Goal: Information Seeking & Learning: Check status

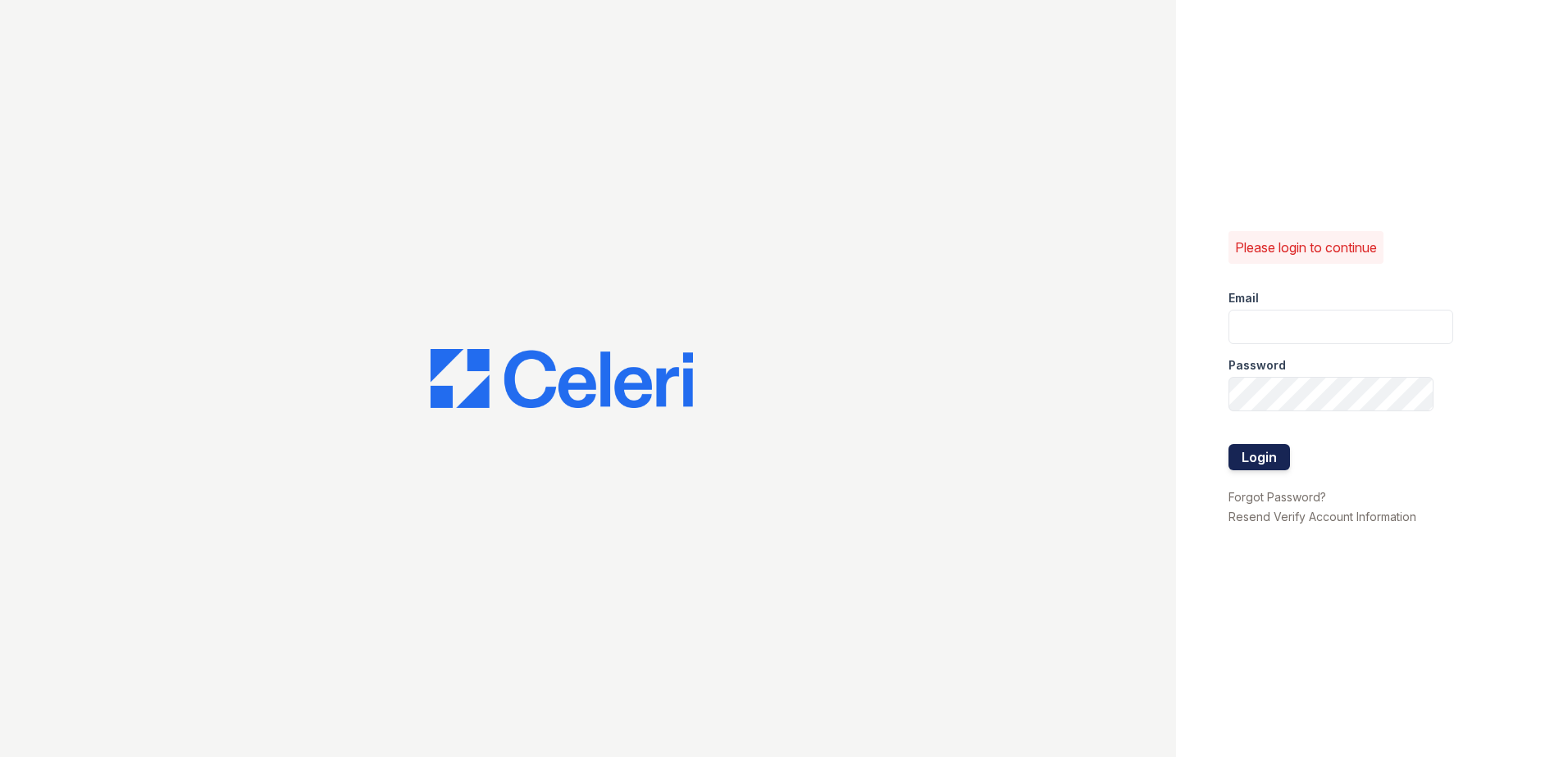
type input "[EMAIL_ADDRESS][DOMAIN_NAME]"
click at [1261, 461] on button "Login" at bounding box center [1259, 457] width 62 height 26
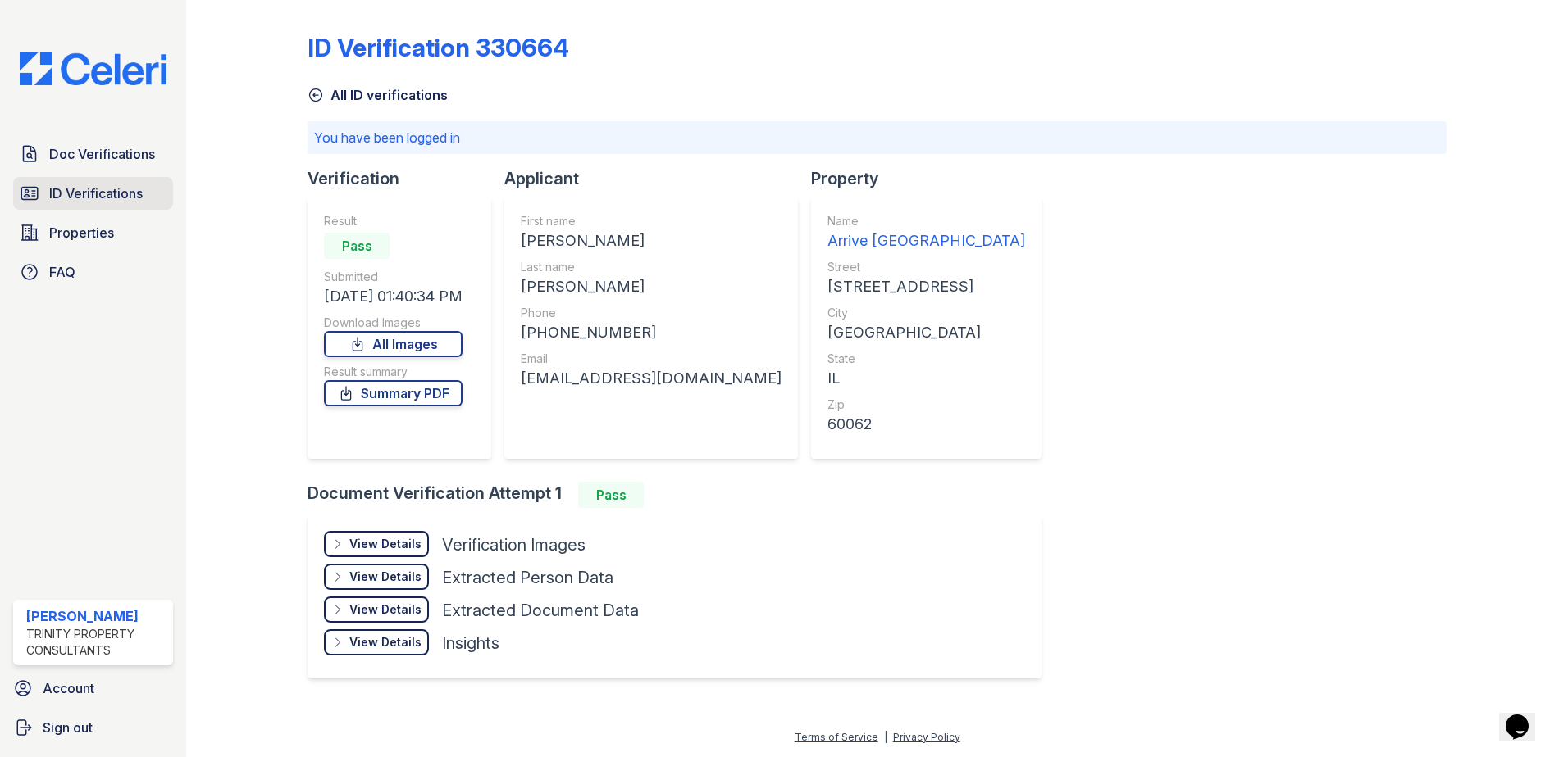
click at [99, 197] on span "ID Verifications" at bounding box center [95, 193] width 94 height 19
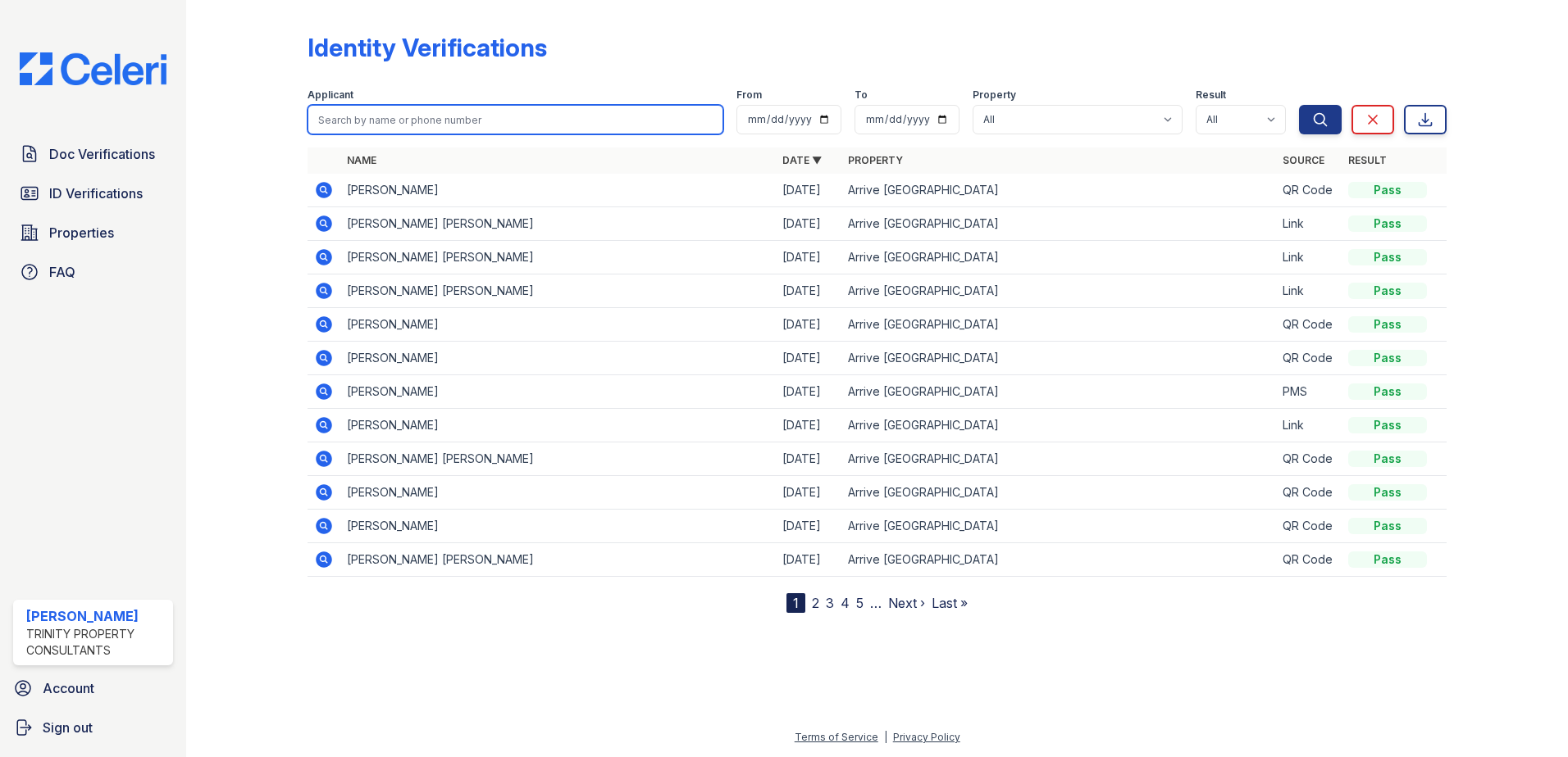
click at [482, 114] on input "search" at bounding box center [515, 119] width 415 height 30
type input "rona"
click at [1299, 105] on button "Search" at bounding box center [1320, 119] width 42 height 30
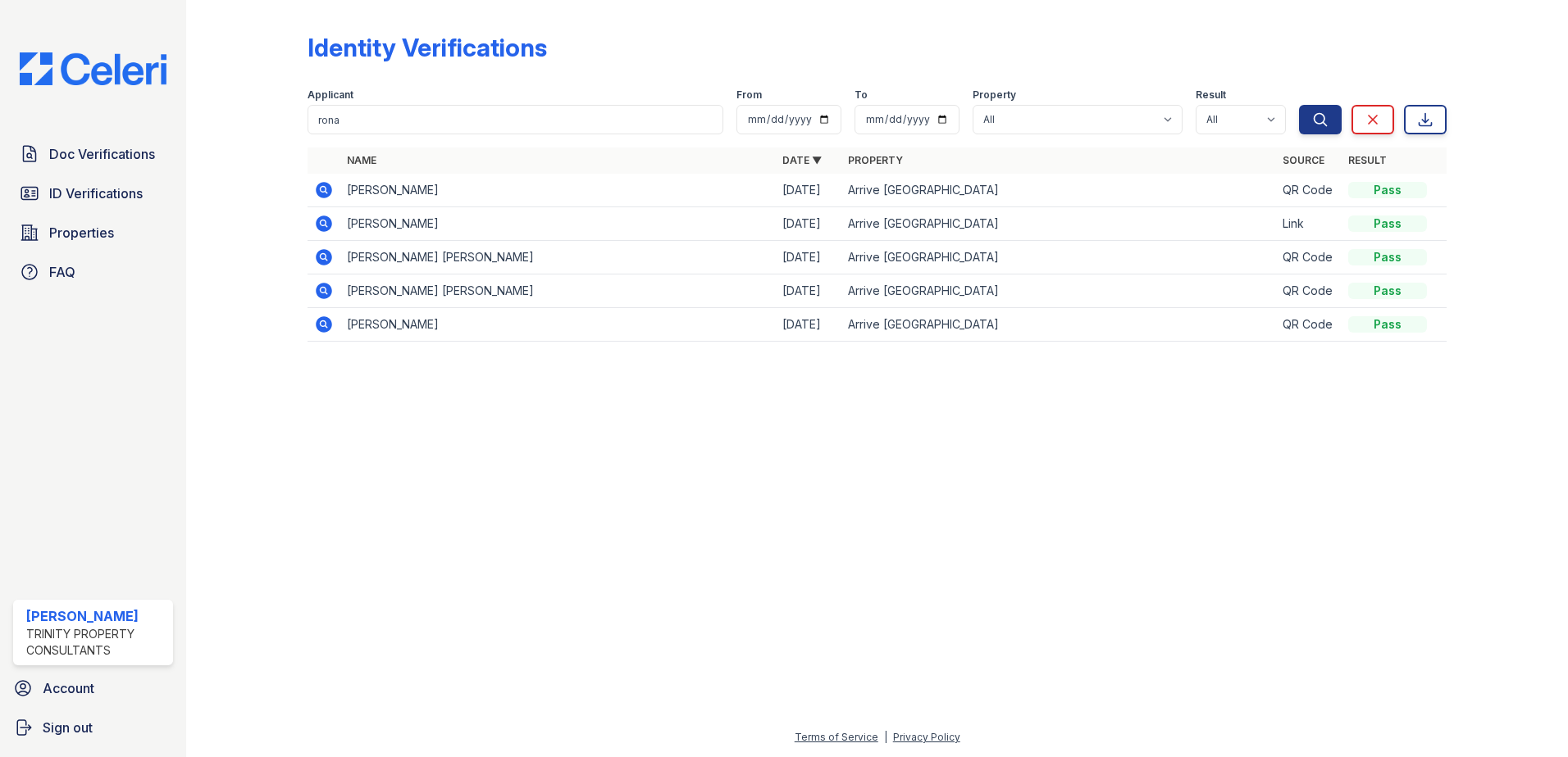
click at [323, 228] on icon at bounding box center [323, 223] width 16 height 16
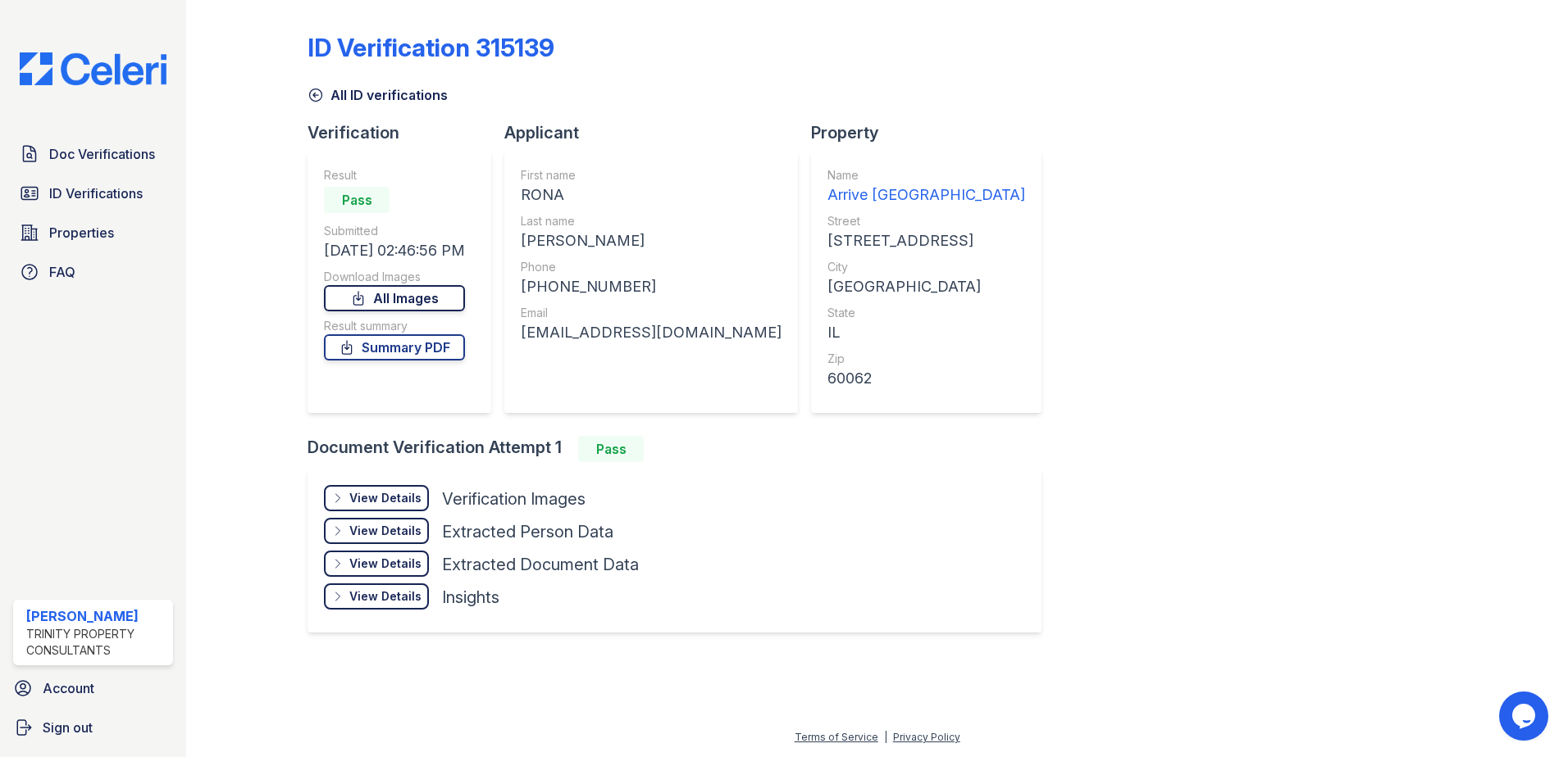
click at [404, 287] on link "All Images" at bounding box center [394, 298] width 141 height 26
click at [424, 297] on link "All Images" at bounding box center [394, 298] width 141 height 26
drag, startPoint x: 1192, startPoint y: 230, endPoint x: 1059, endPoint y: 129, distance: 167.0
click at [1192, 229] on div "ID Verification 315139 All ID verifications Verification Result Pass Submitted …" at bounding box center [876, 331] width 1139 height 649
click at [75, 154] on span "Doc Verifications" at bounding box center [101, 154] width 106 height 19
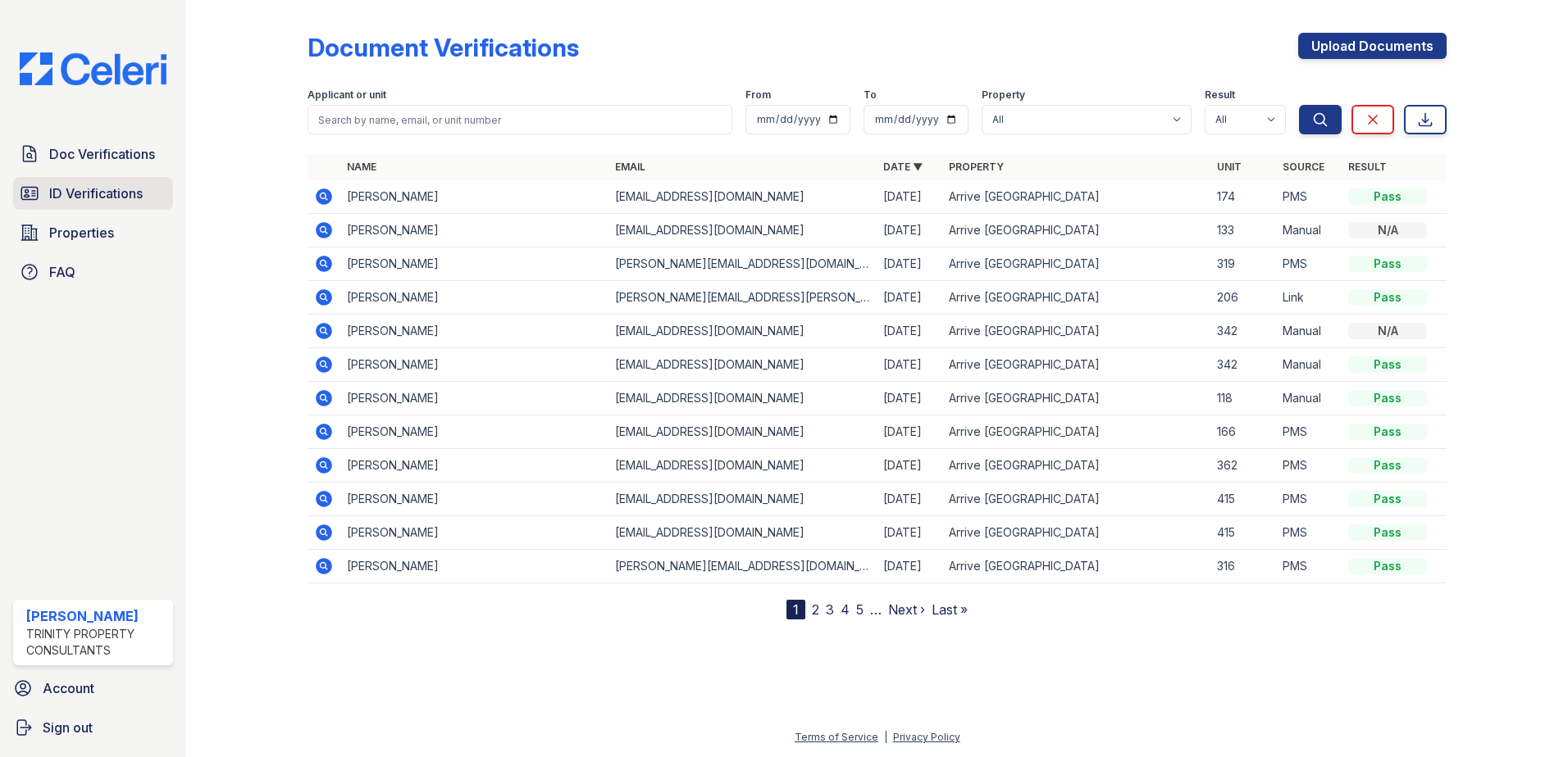
click at [83, 203] on span "ID Verifications" at bounding box center [95, 193] width 94 height 19
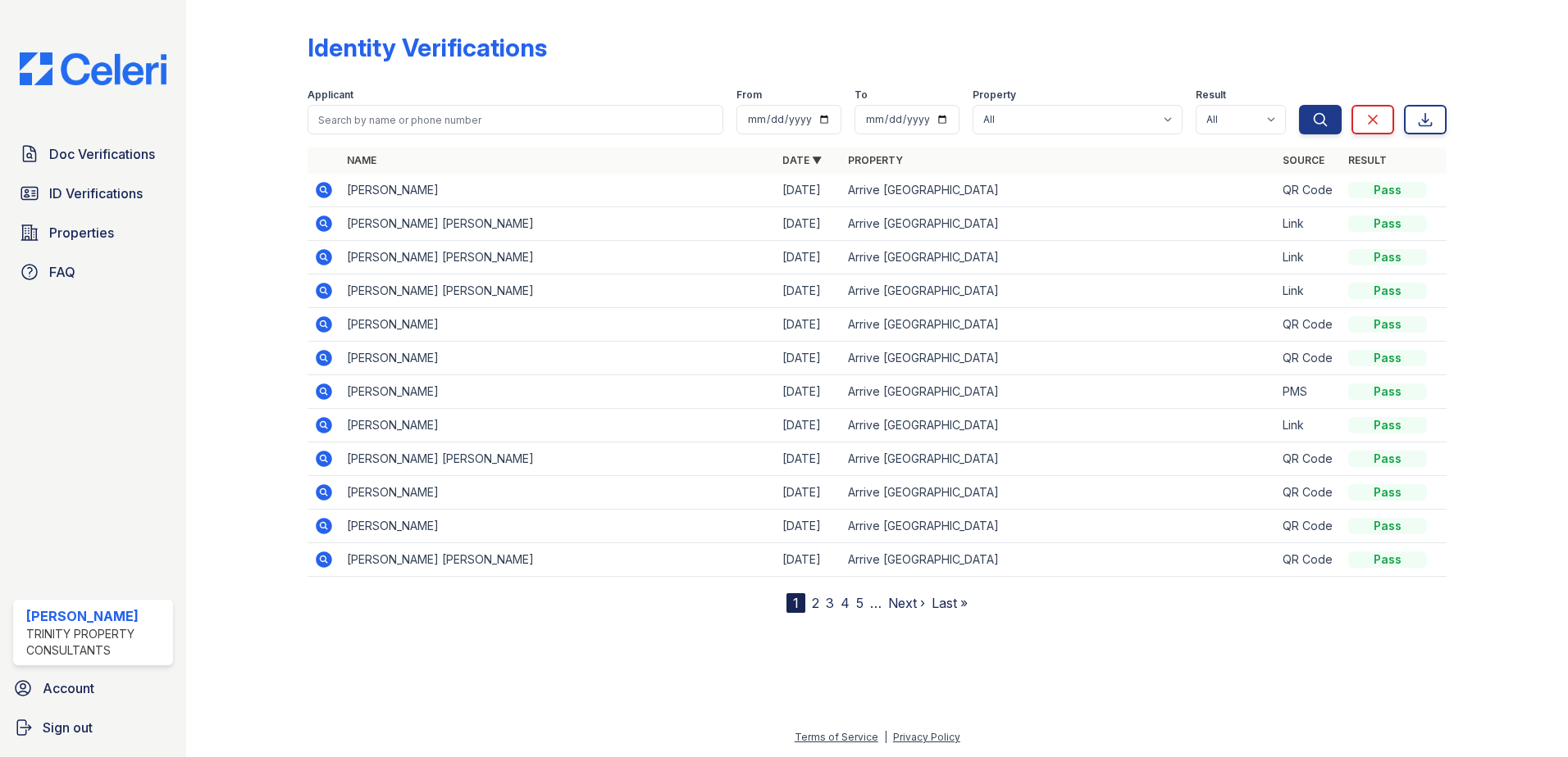
click at [328, 393] on icon at bounding box center [323, 391] width 16 height 16
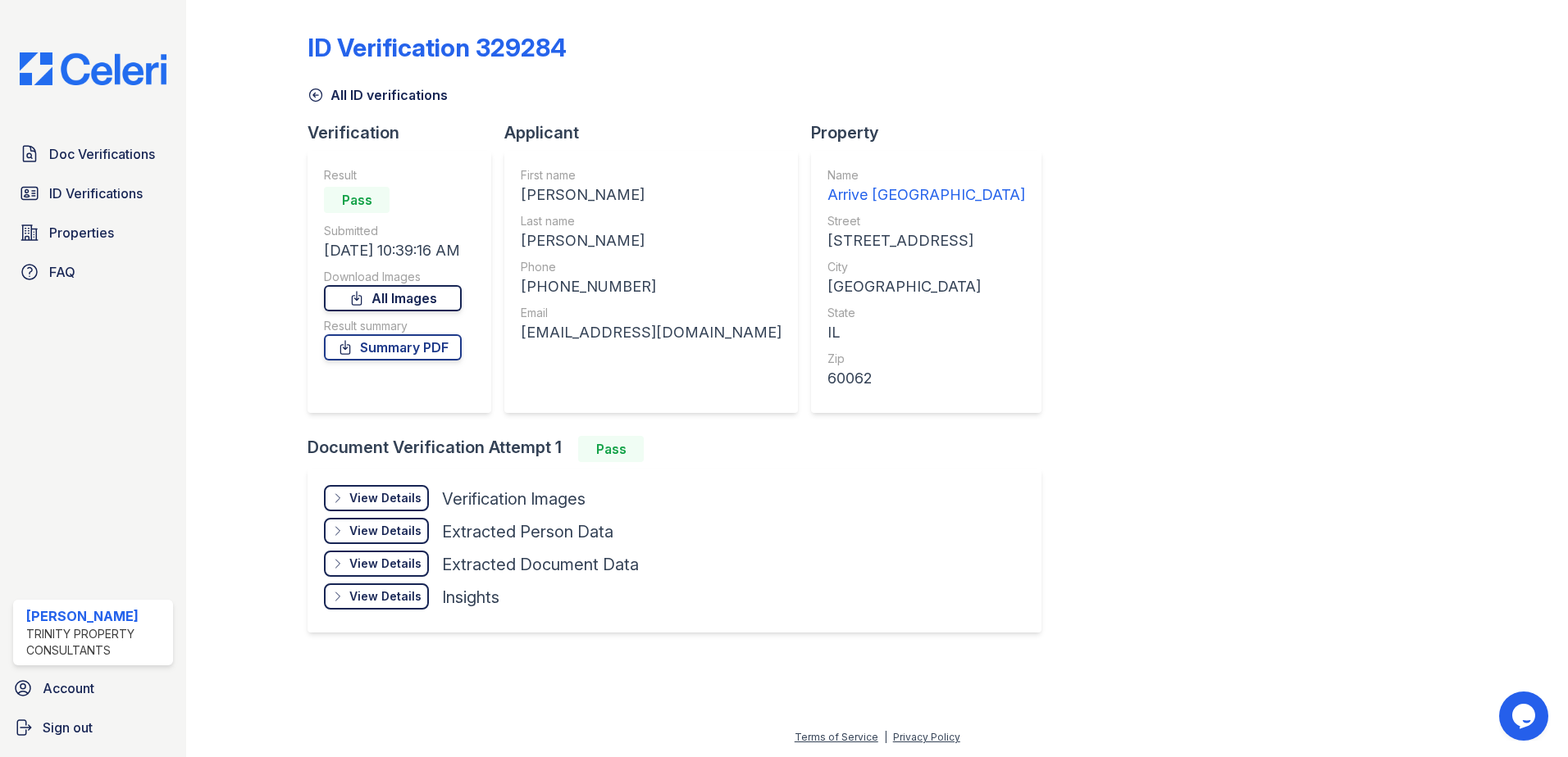
click at [405, 301] on link "All Images" at bounding box center [393, 298] width 138 height 26
click at [97, 192] on span "ID Verifications" at bounding box center [95, 193] width 94 height 19
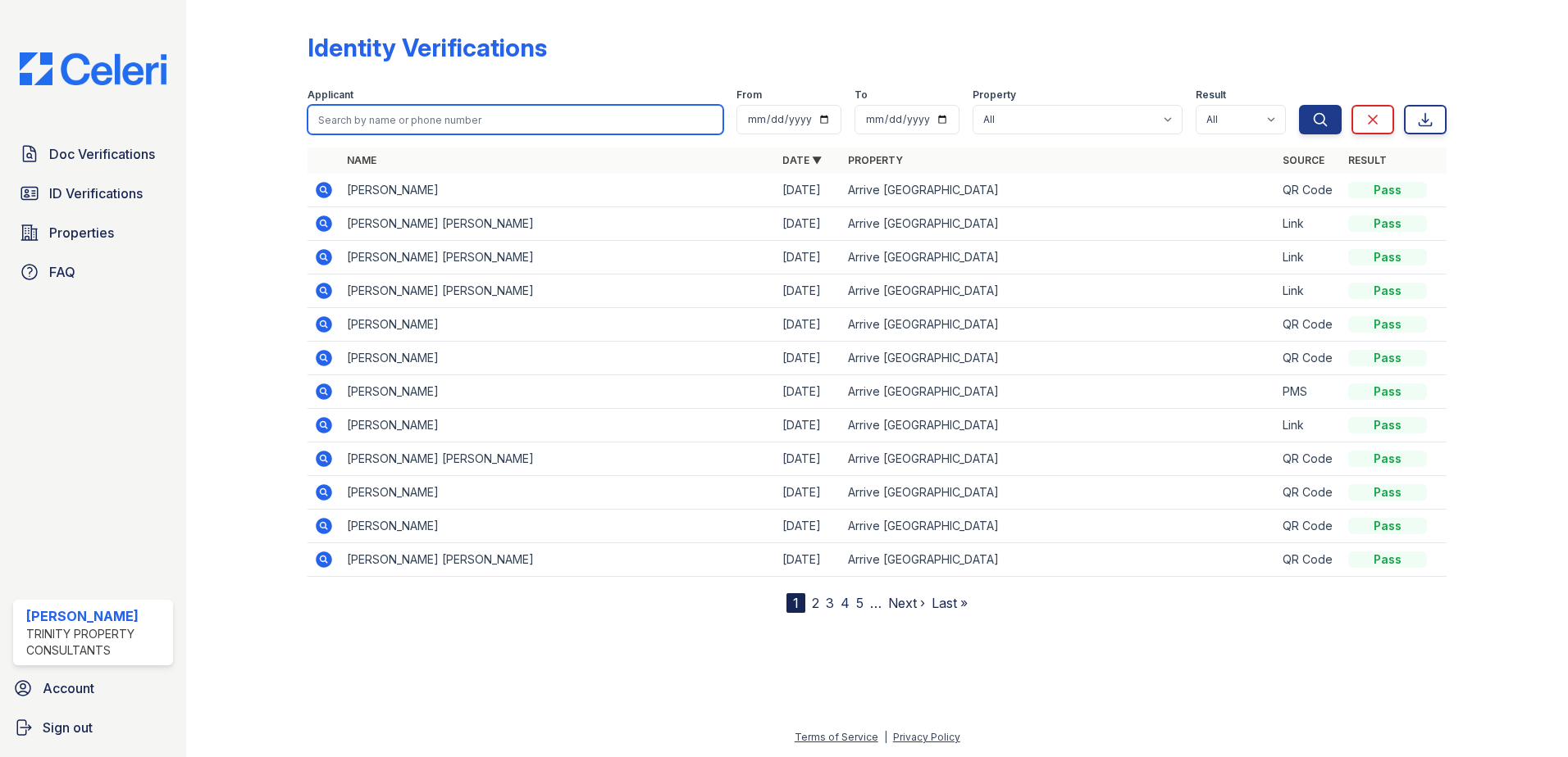
click at [409, 123] on input "search" at bounding box center [515, 119] width 415 height 30
type input "tesler"
click at [1299, 105] on button "Search" at bounding box center [1320, 119] width 42 height 30
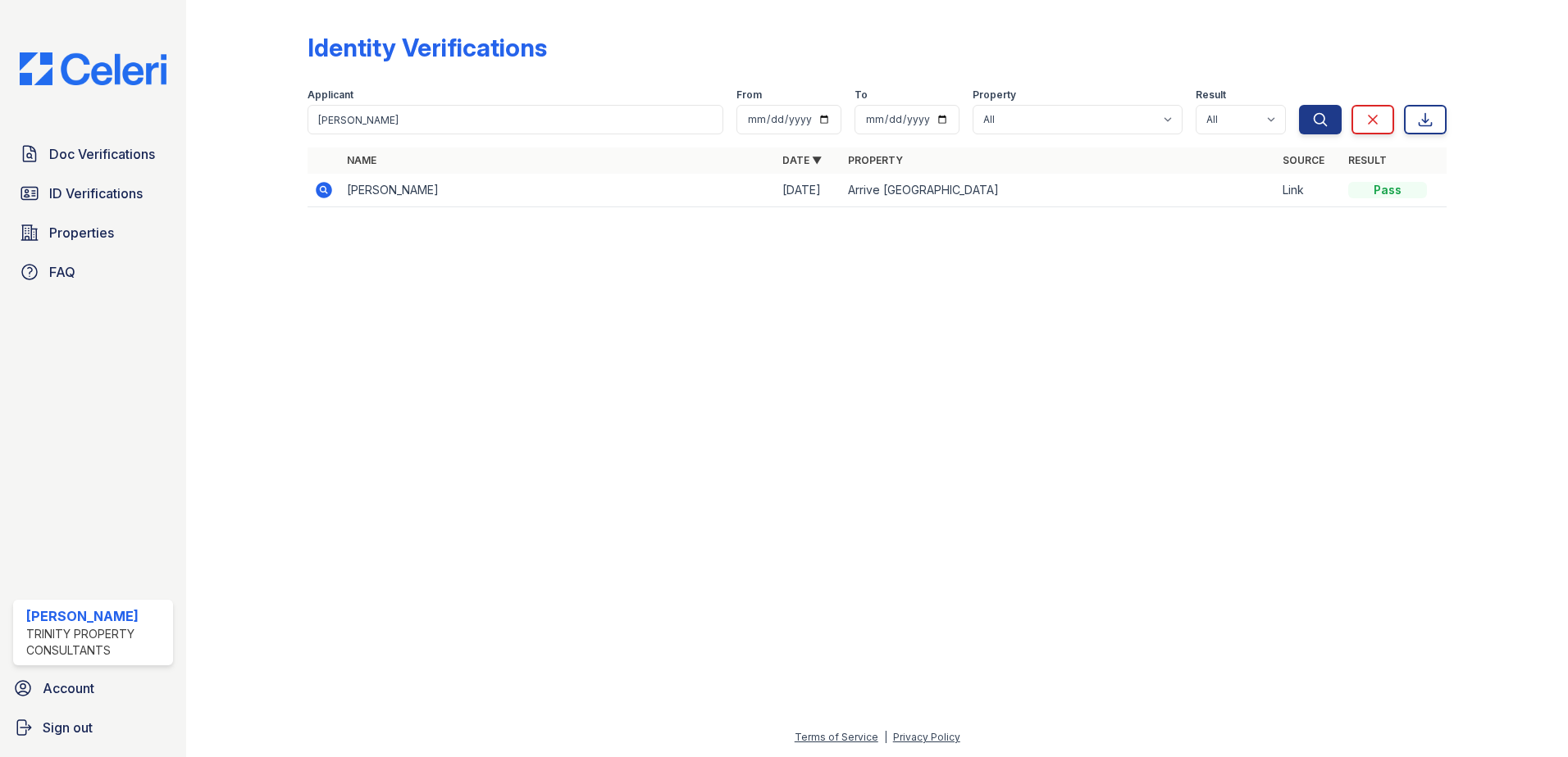
click at [314, 190] on icon at bounding box center [323, 190] width 19 height 19
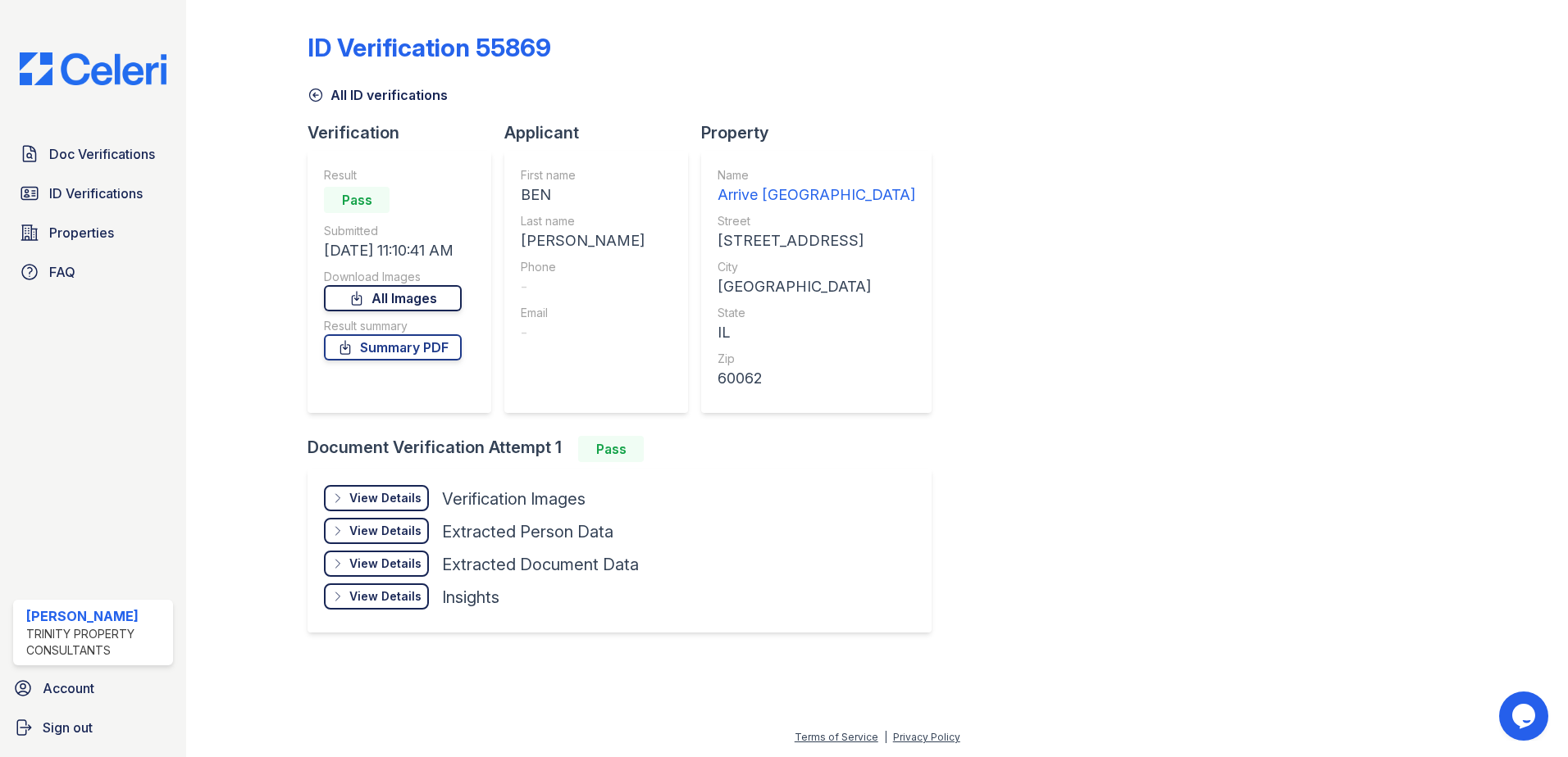
click at [387, 295] on link "All Images" at bounding box center [393, 298] width 138 height 26
click at [100, 184] on span "ID Verifications" at bounding box center [95, 193] width 94 height 19
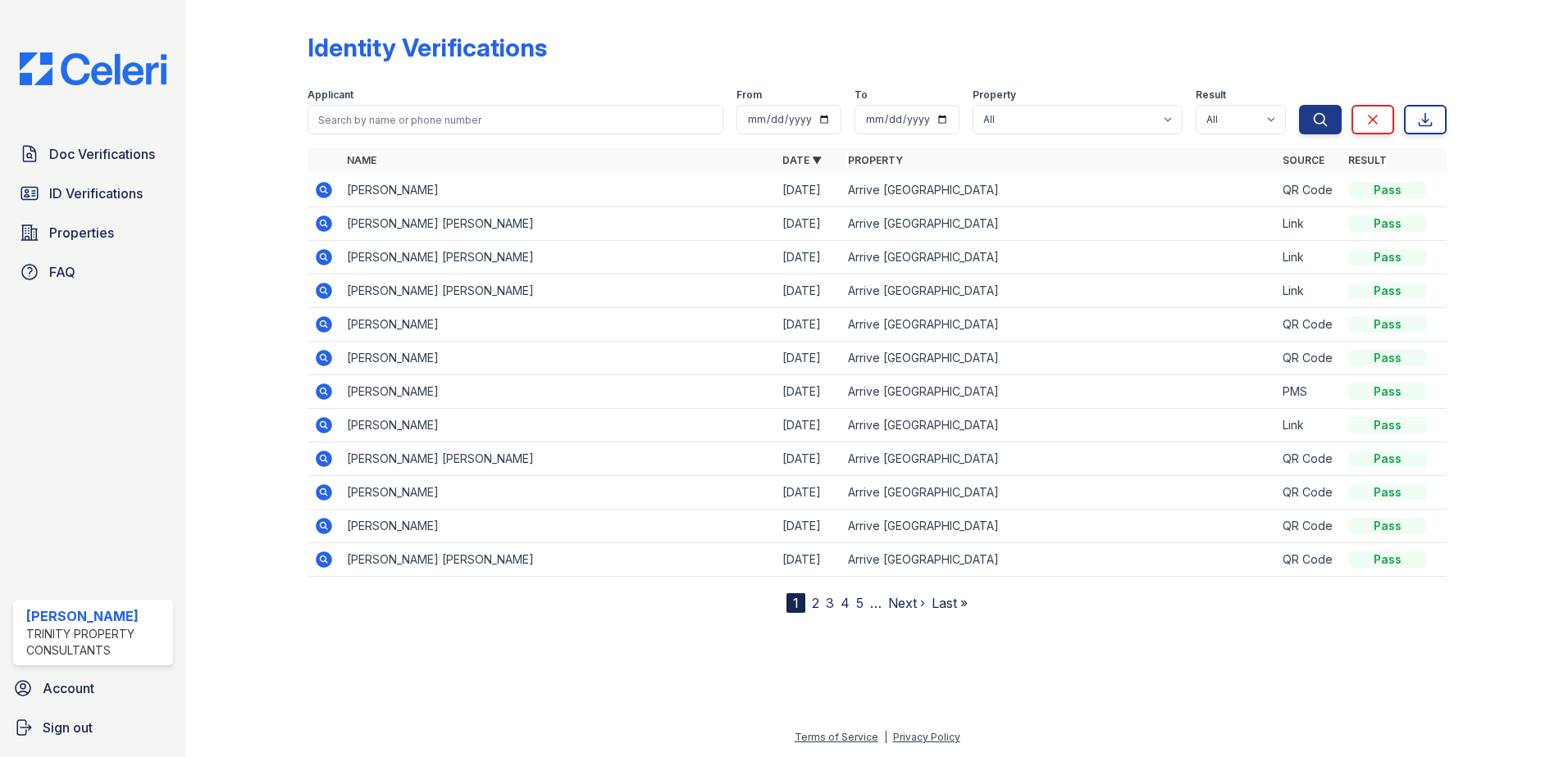
click at [279, 36] on div at bounding box center [259, 310] width 95 height 607
